Goal: Information Seeking & Learning: Stay updated

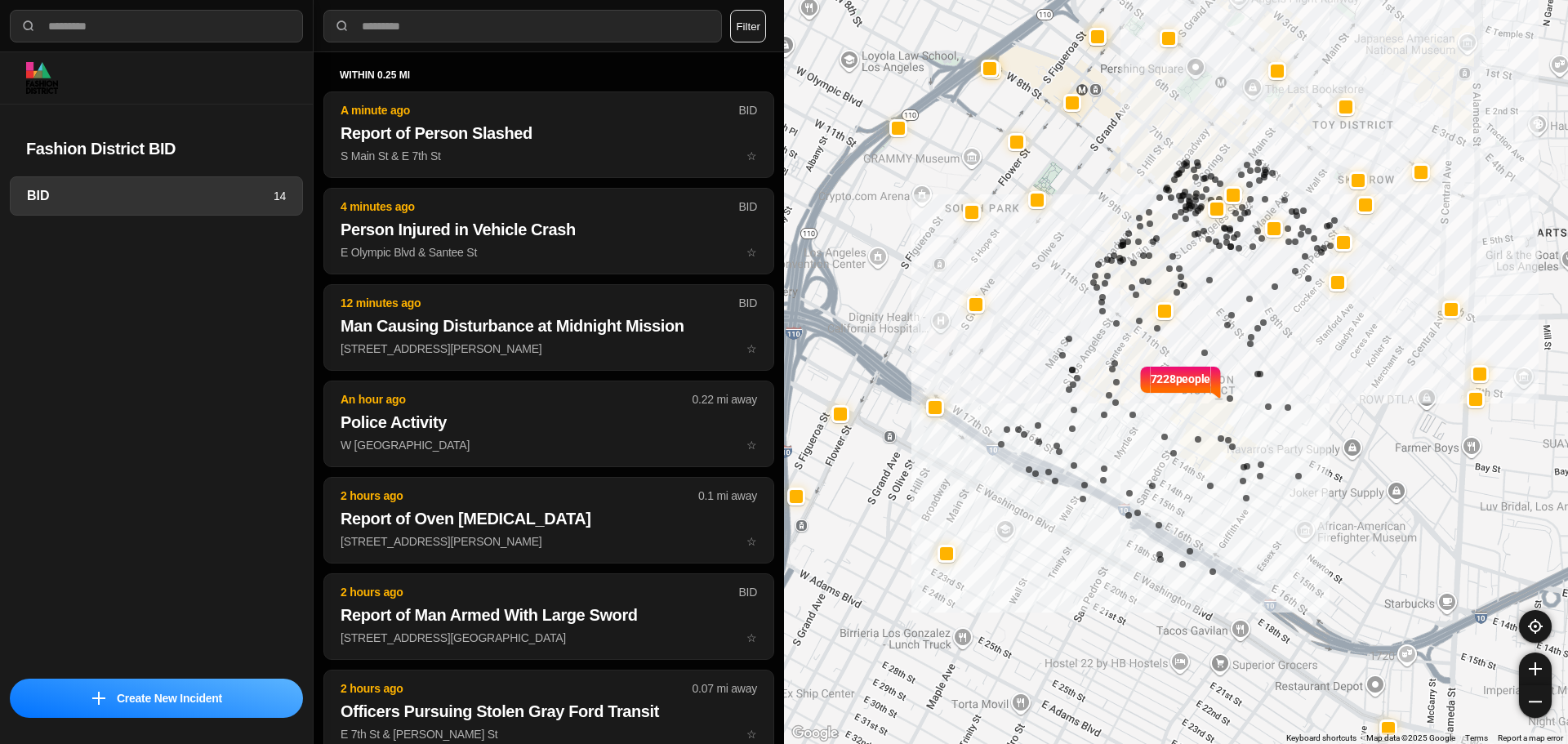
select select "*"
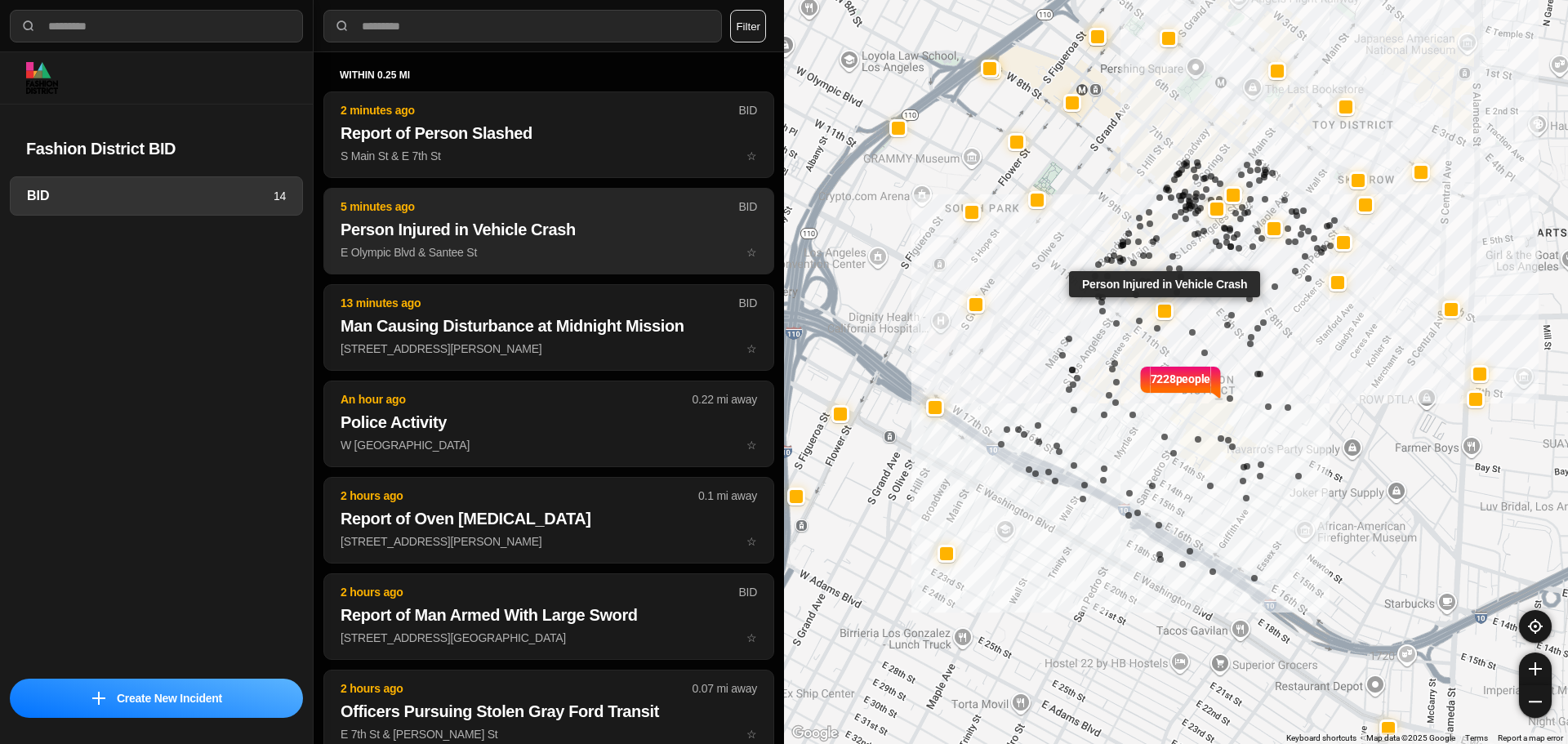
click at [502, 223] on h2 "Person Injured in Vehicle Crash" at bounding box center [549, 229] width 416 height 23
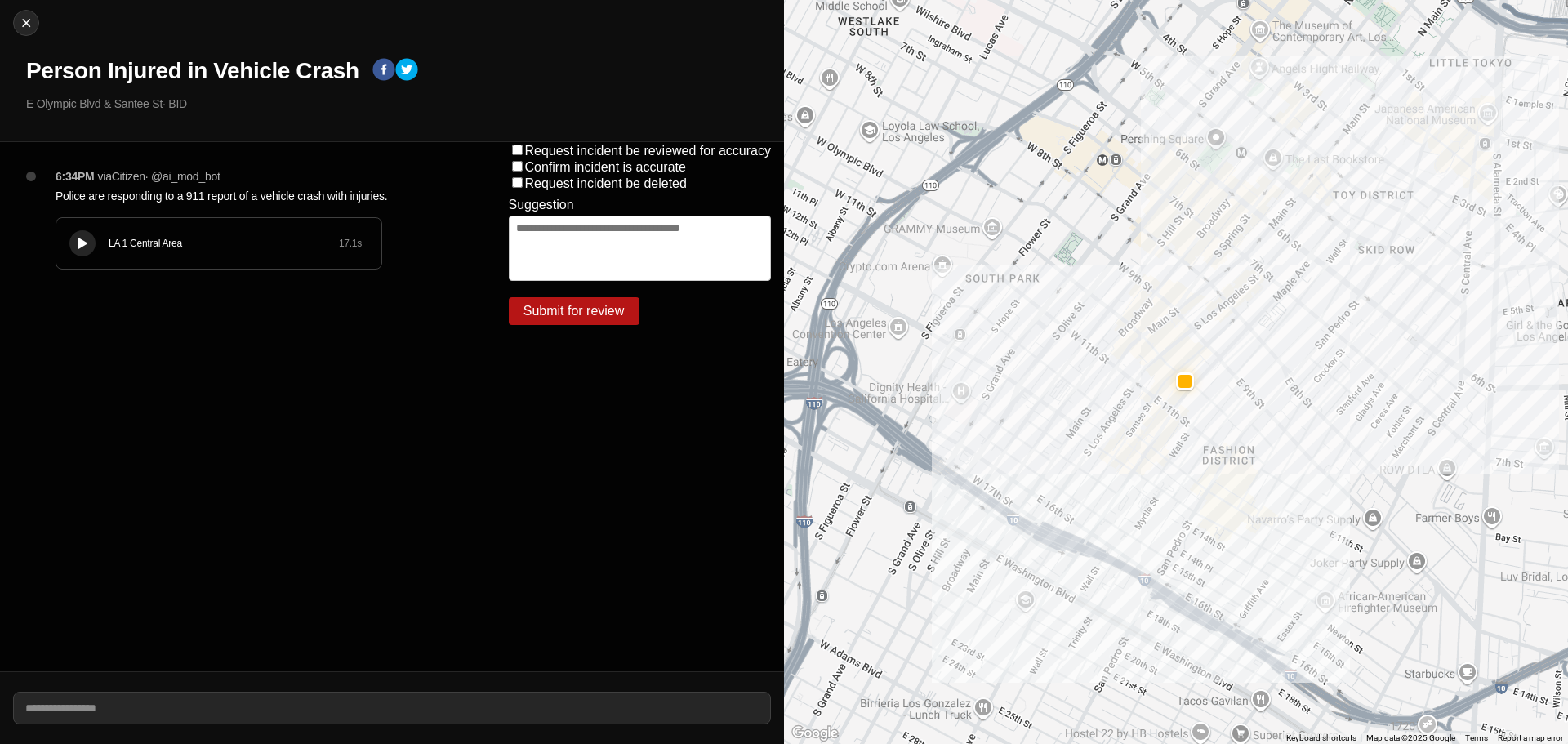
click at [239, 253] on div "LA 1 Central Area 17.1 s" at bounding box center [218, 243] width 325 height 51
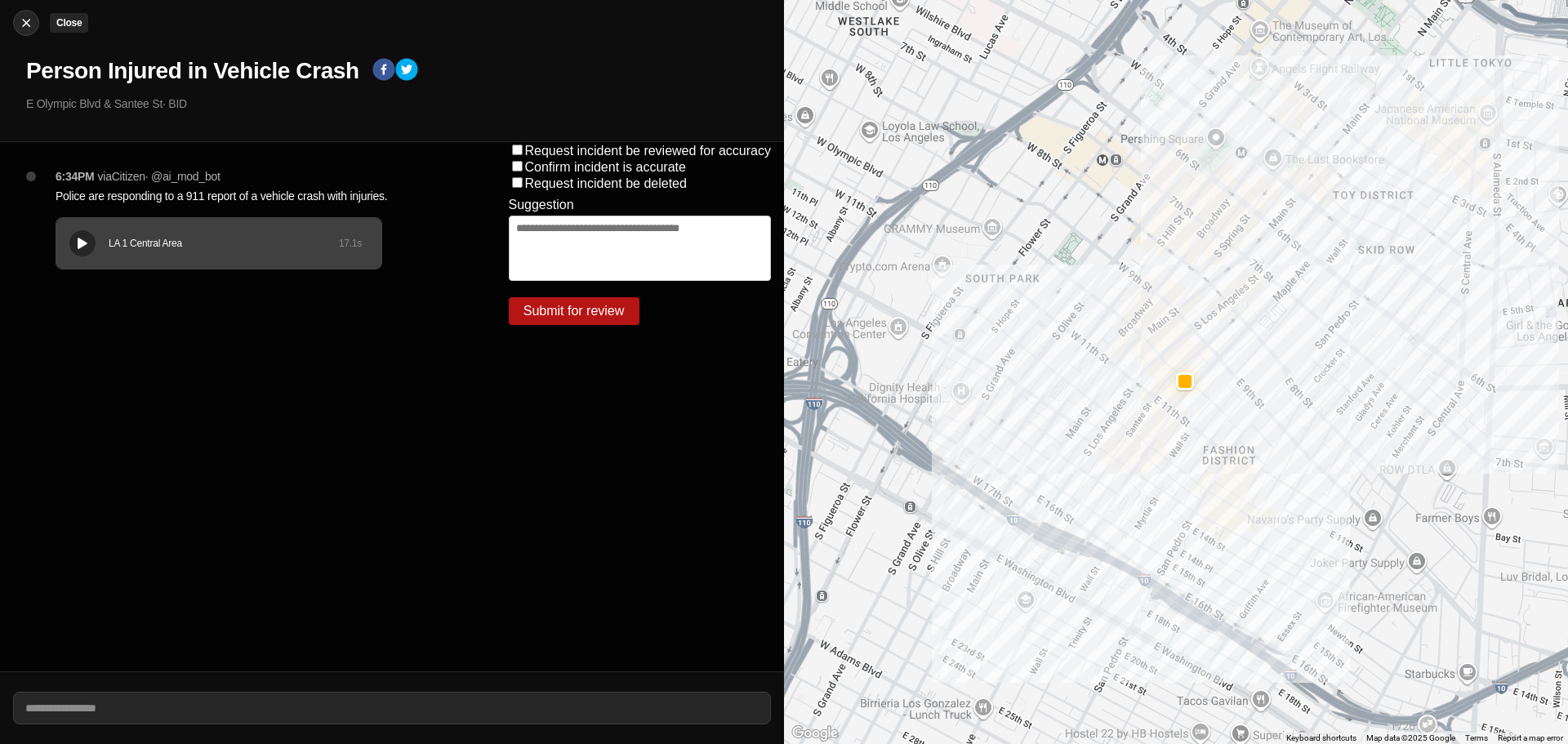
click at [20, 17] on img at bounding box center [26, 22] width 16 height 16
select select "*"
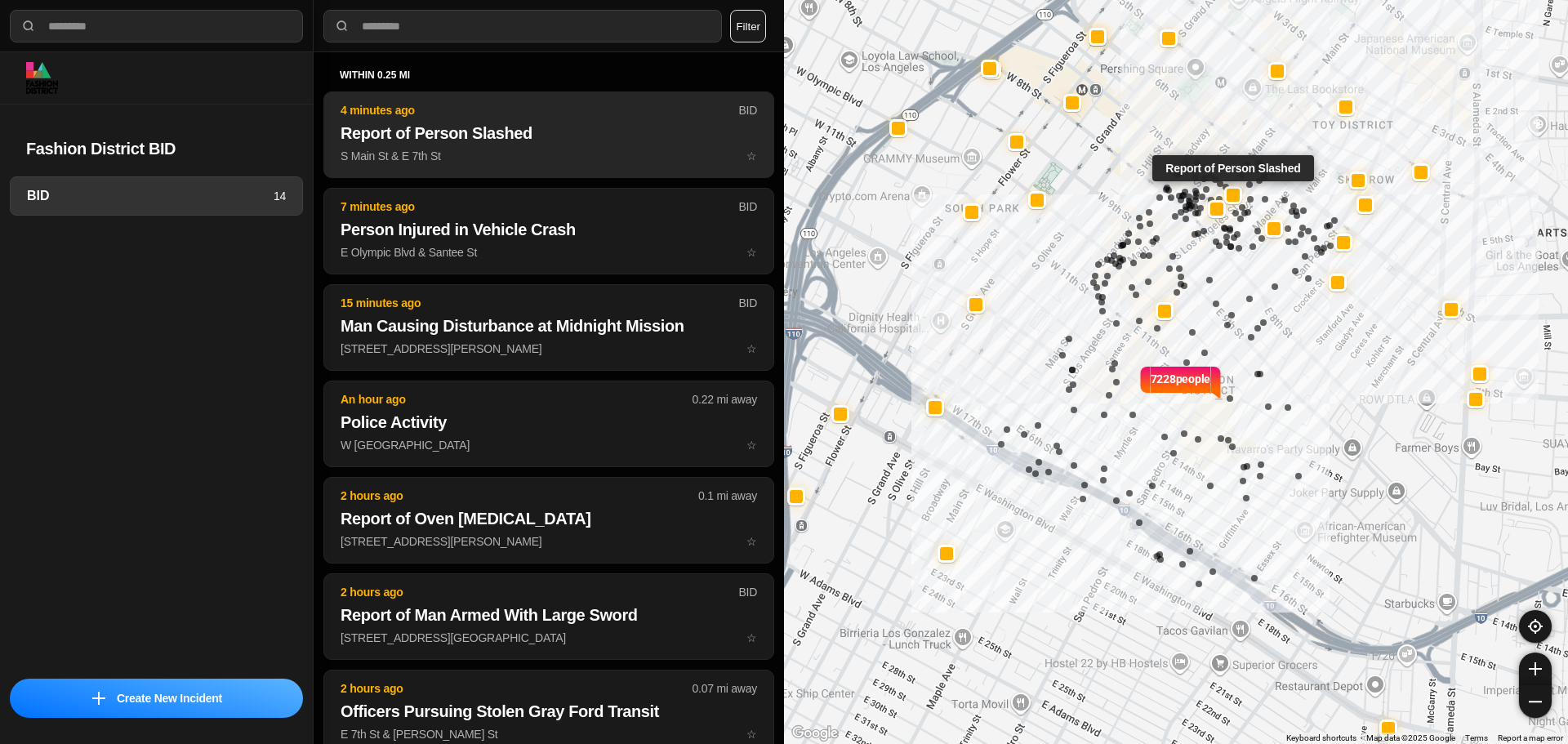
click at [518, 149] on p "S Main St & E 7th St ☆" at bounding box center [549, 156] width 416 height 16
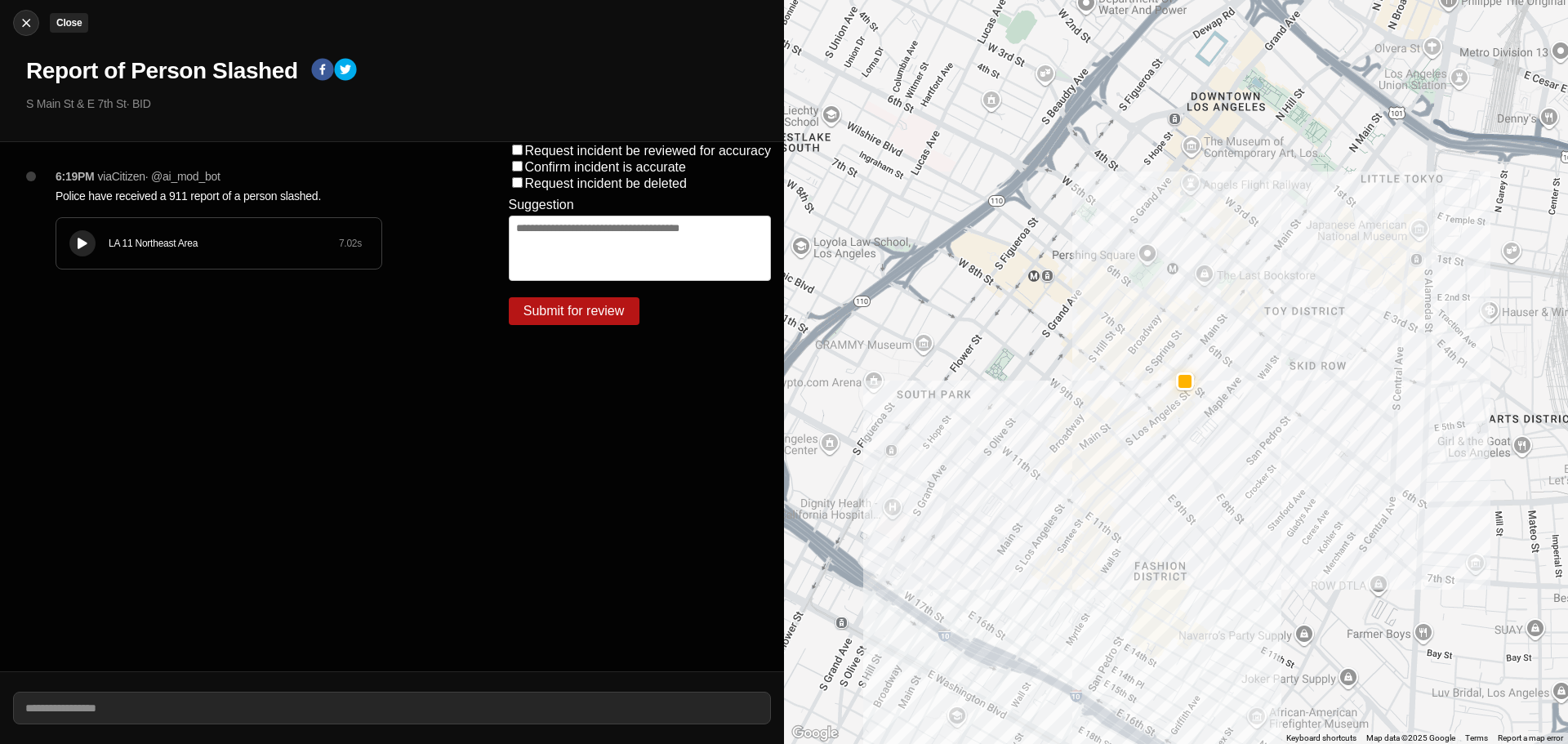
click at [16, 21] on div at bounding box center [26, 22] width 25 height 16
select select "*"
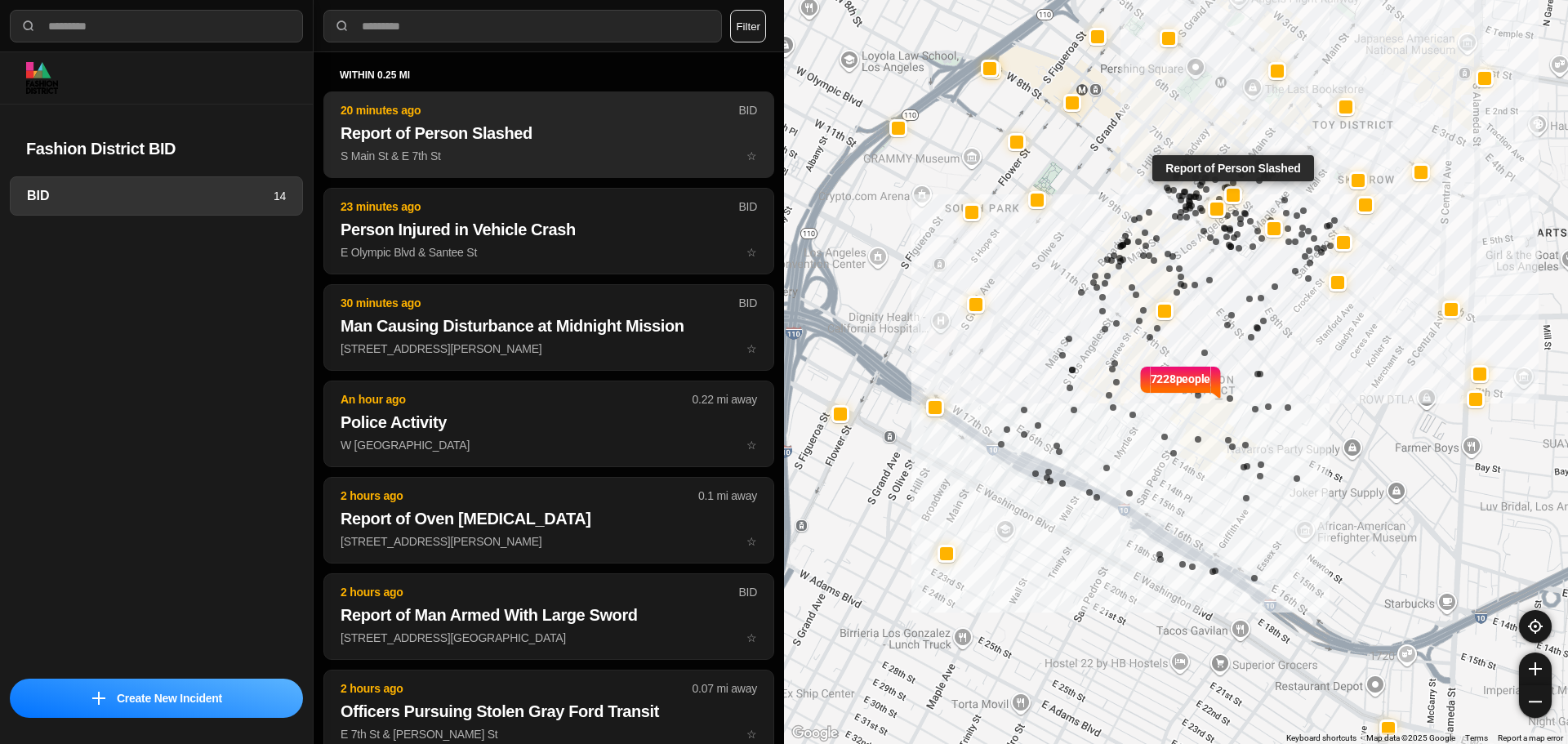
click at [500, 156] on p "S Main St & E 7th St ☆" at bounding box center [549, 156] width 416 height 16
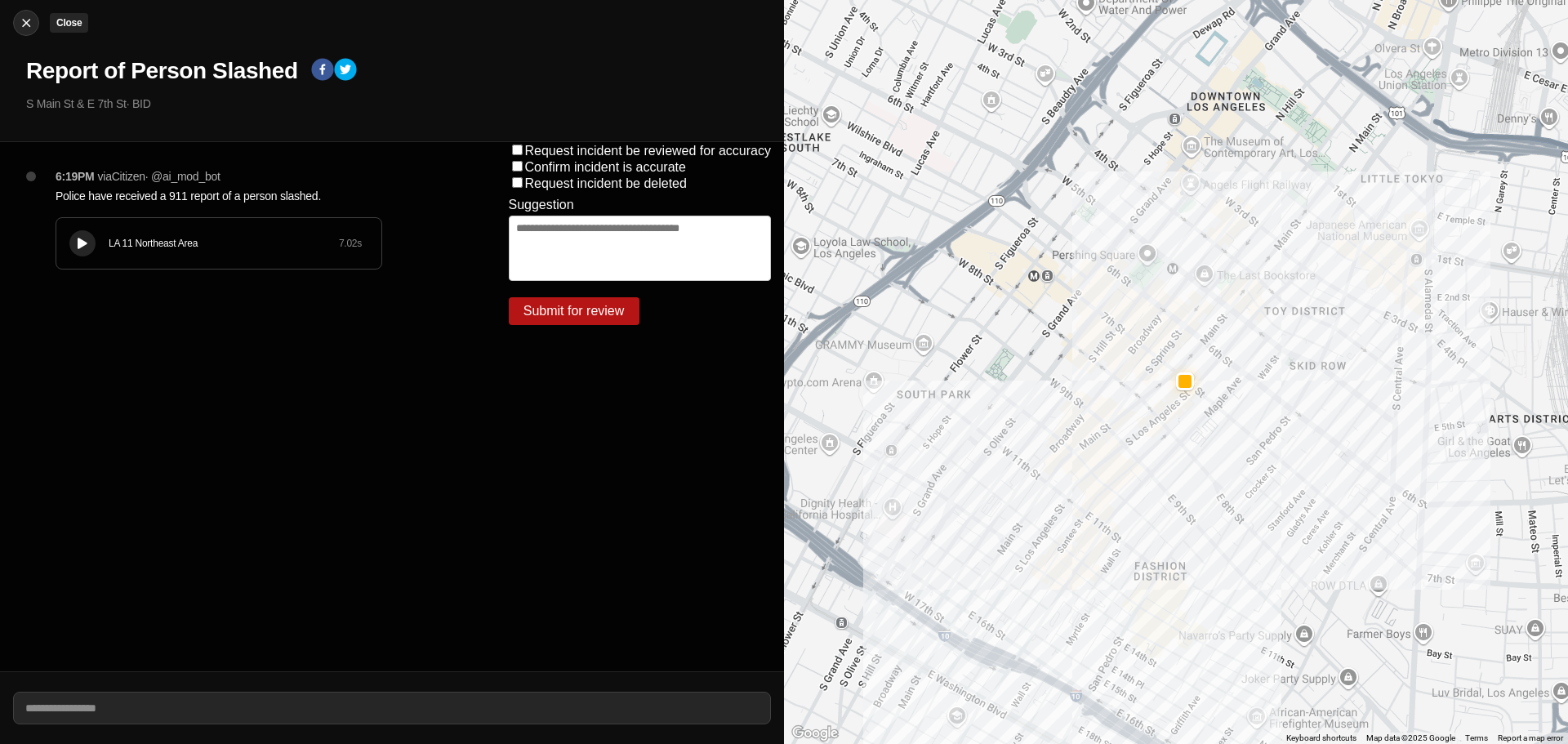
click at [27, 12] on button "Close" at bounding box center [26, 22] width 27 height 27
select select "*"
